Goal: Navigation & Orientation: Find specific page/section

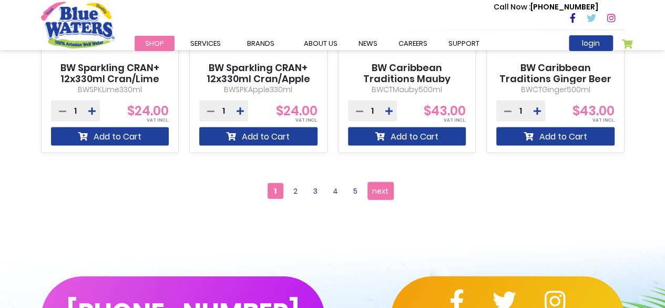
scroll to position [1055, 0]
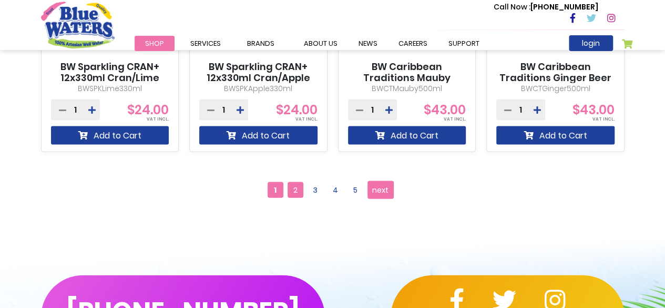
click at [292, 196] on span "2" at bounding box center [296, 190] width 16 height 16
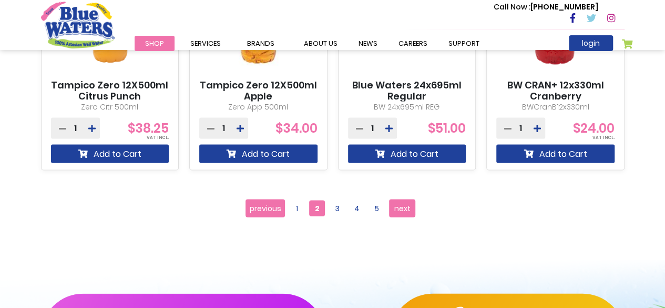
scroll to position [1037, 0]
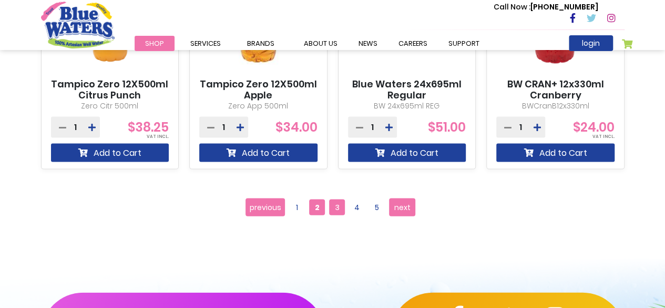
click at [332, 209] on span "3" at bounding box center [337, 207] width 16 height 16
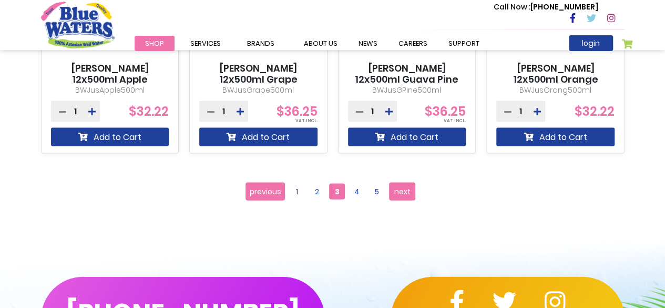
scroll to position [1054, 0]
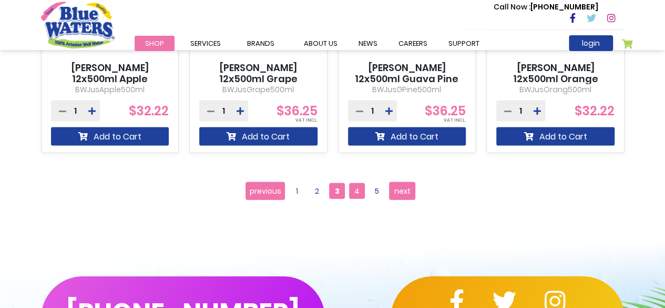
click at [353, 194] on span "4" at bounding box center [357, 191] width 16 height 16
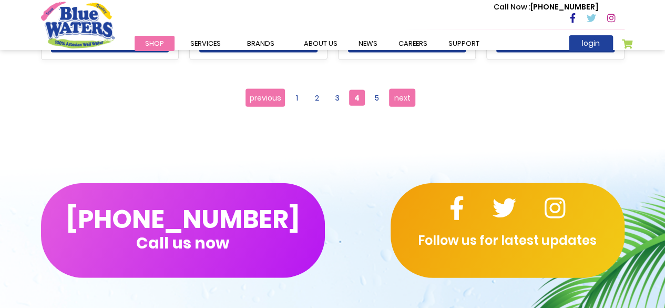
scroll to position [1108, 0]
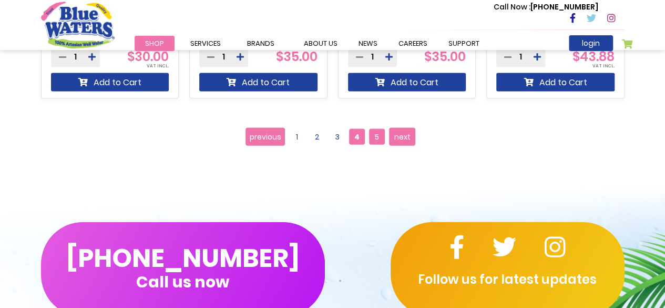
click at [380, 137] on span "5" at bounding box center [377, 137] width 16 height 16
